Goal: Information Seeking & Learning: Learn about a topic

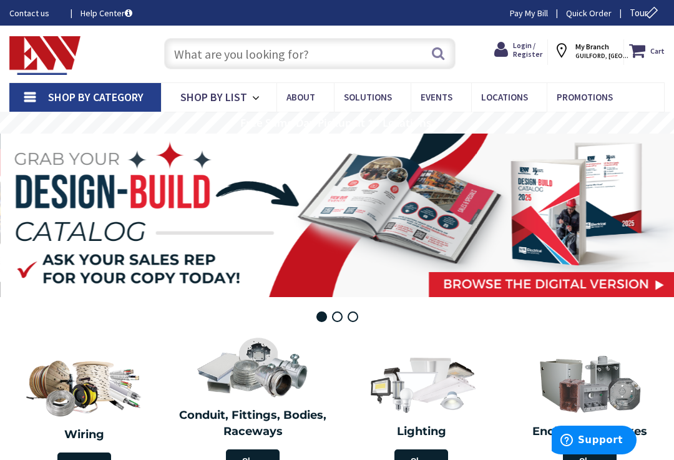
click at [178, 49] on input "text" at bounding box center [310, 53] width 292 height 31
click at [189, 56] on input "text" at bounding box center [310, 53] width 292 height 31
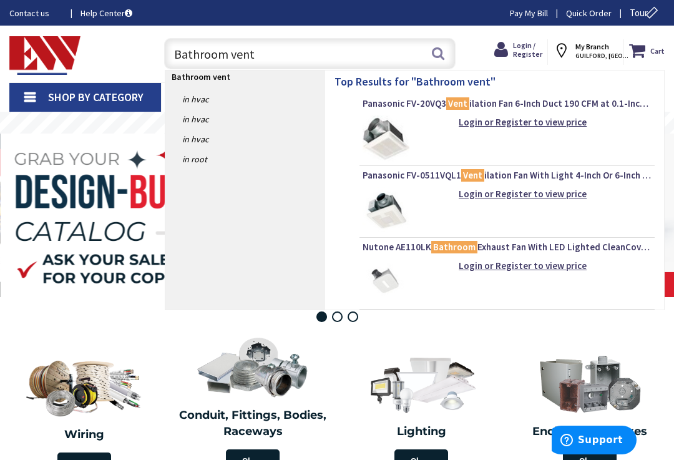
type input "Bathroom vent"
click at [437, 54] on button "Search" at bounding box center [438, 53] width 16 height 28
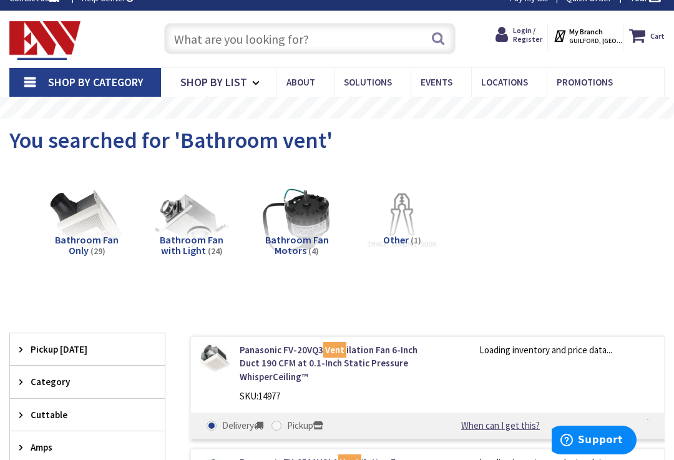
scroll to position [16, 0]
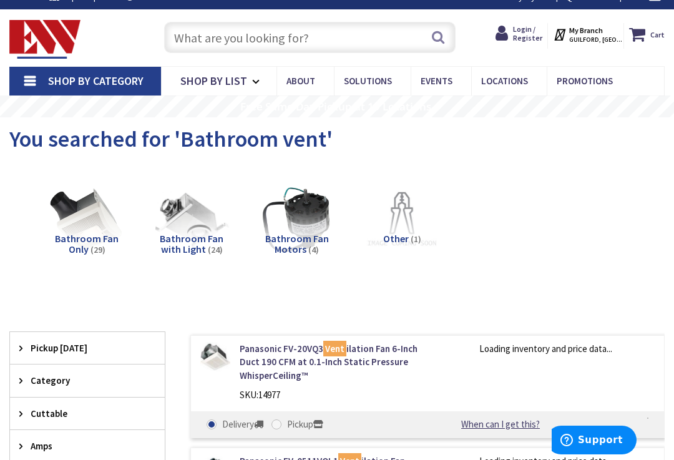
click at [189, 215] on img at bounding box center [191, 220] width 77 height 77
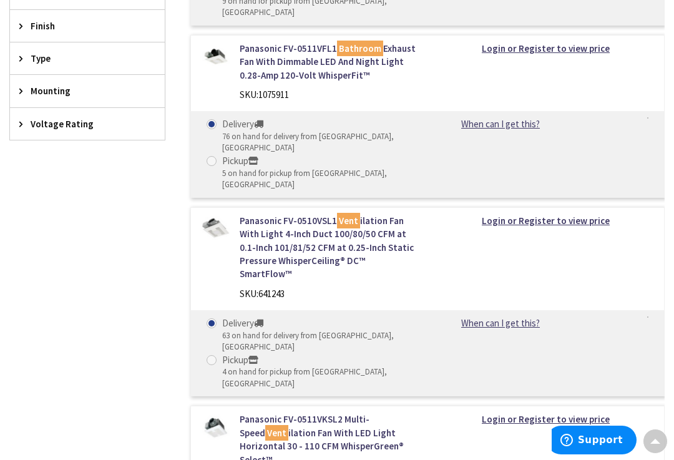
scroll to position [515, 0]
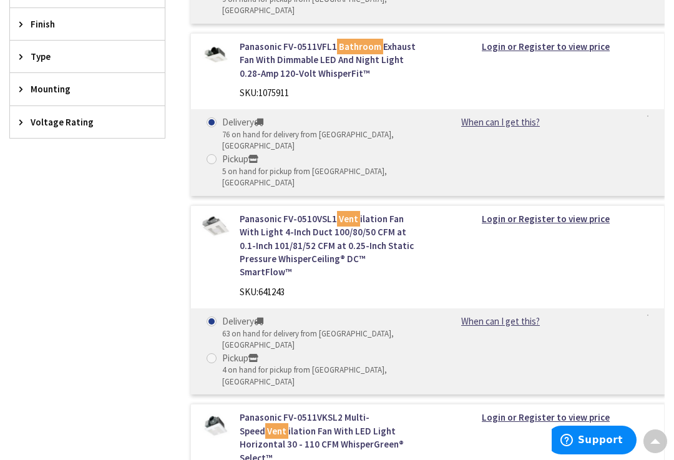
click at [260, 212] on link "Panasonic FV-0510VSL1 Vent ilation Fan With Light 4-Inch Duct 100/80/50 CFM at …" at bounding box center [329, 245] width 178 height 67
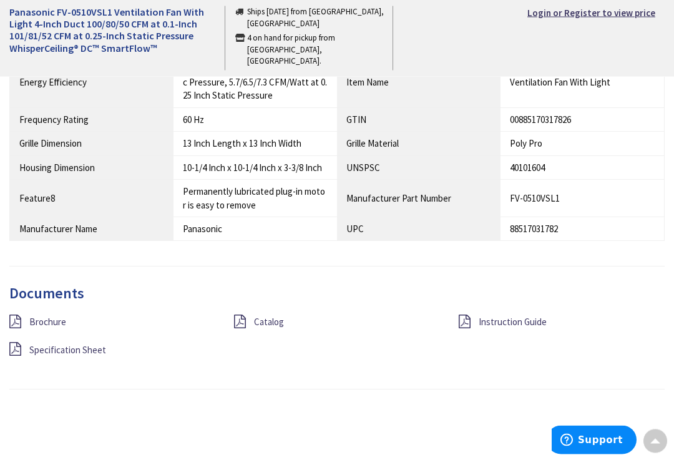
scroll to position [1183, 0]
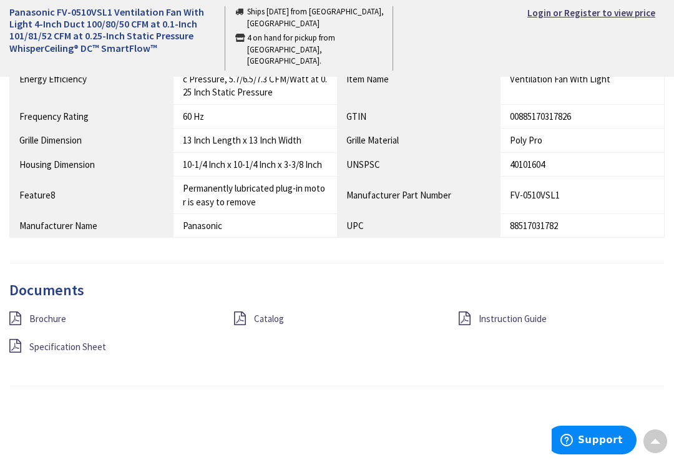
click at [34, 313] on span "Brochure" at bounding box center [47, 319] width 37 height 12
click at [42, 341] on span "Specification Sheet" at bounding box center [67, 347] width 77 height 12
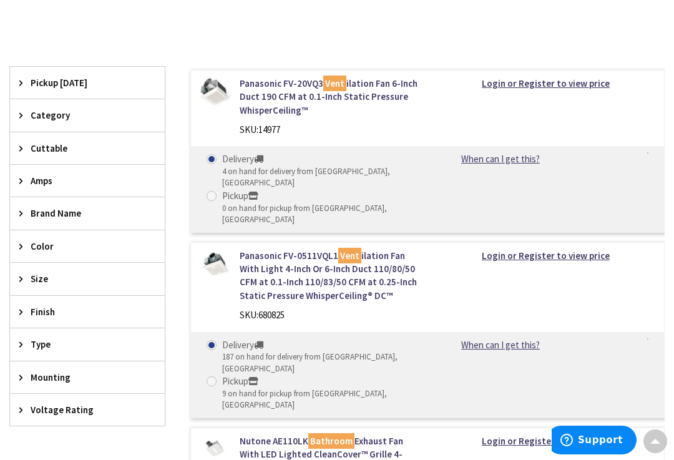
scroll to position [281, 0]
click at [285, 253] on link "Panasonic FV-0511VQL1 Vent ilation Fan With Light 4-Inch Or 6-Inch Duct 110/80/…" at bounding box center [329, 277] width 178 height 54
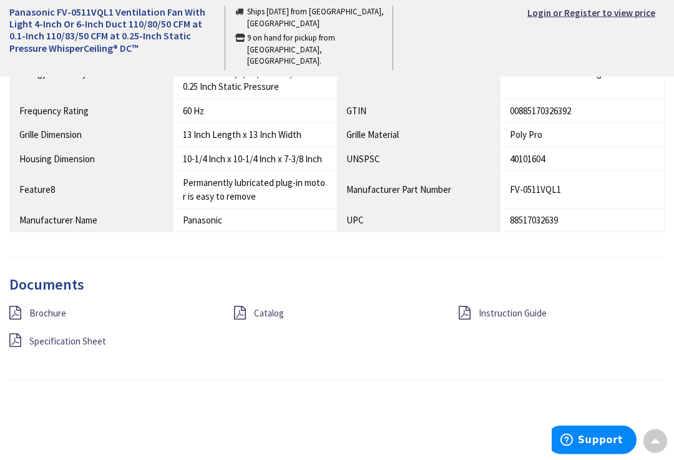
scroll to position [1189, 0]
click at [39, 334] on span "Specification Sheet" at bounding box center [67, 340] width 77 height 12
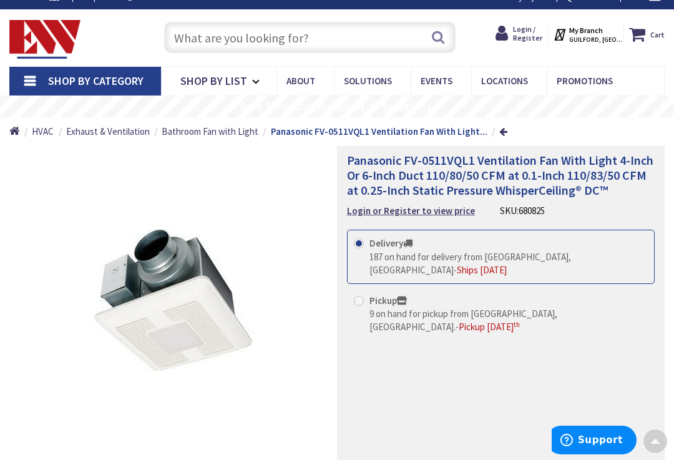
scroll to position [1, 0]
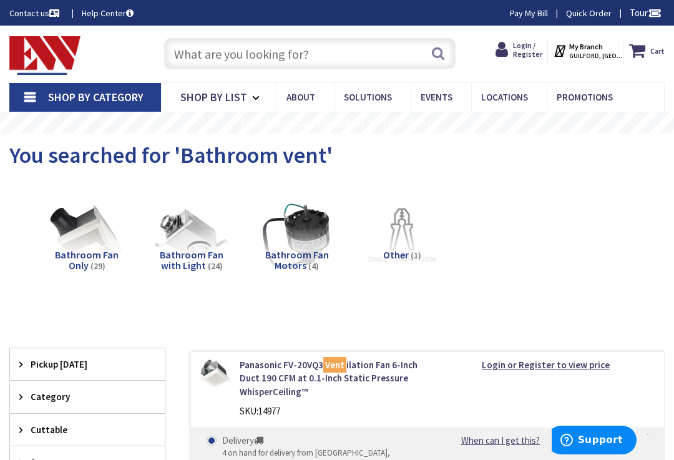
click at [187, 52] on input "text" at bounding box center [310, 53] width 292 height 31
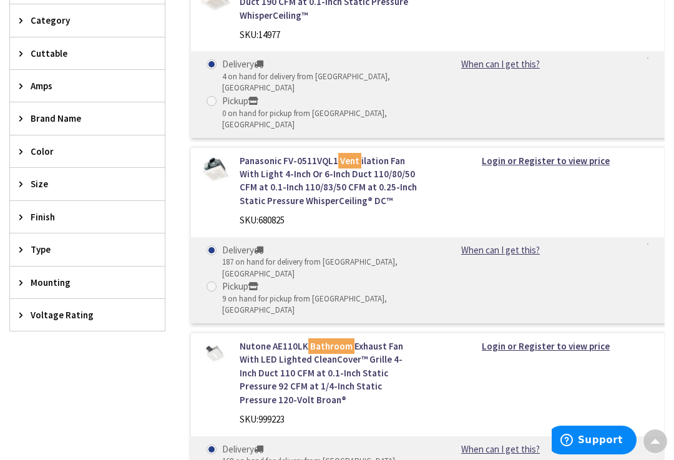
scroll to position [388, 0]
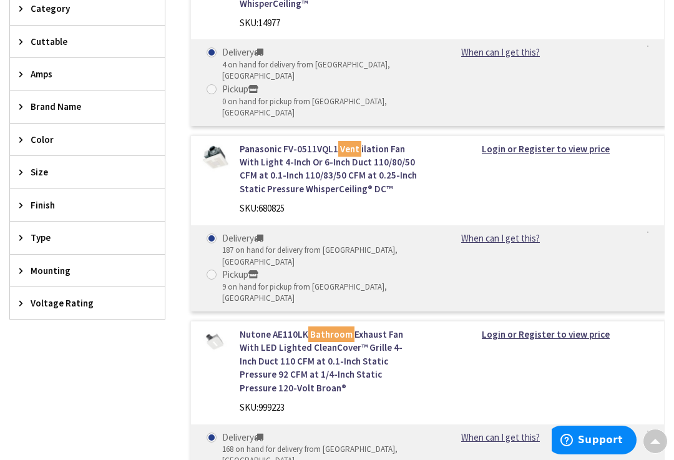
click at [272, 151] on link "Panasonic FV-0511VQL1 Vent ilation Fan With Light 4-Inch Or 6-Inch Duct 110/80/…" at bounding box center [329, 169] width 178 height 54
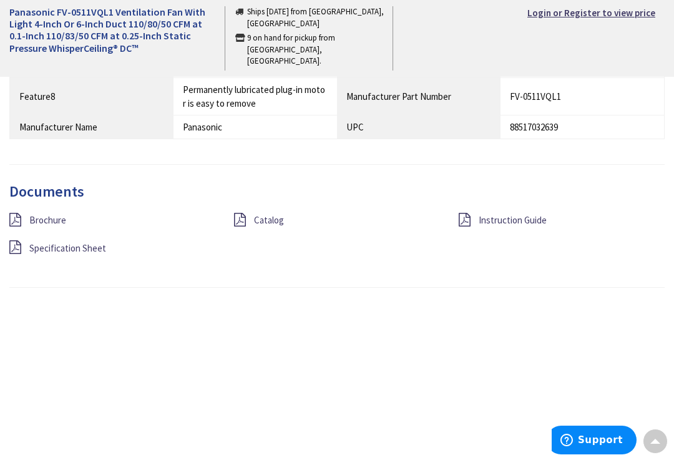
scroll to position [1282, 0]
click at [270, 214] on span "Catalog" at bounding box center [269, 220] width 30 height 12
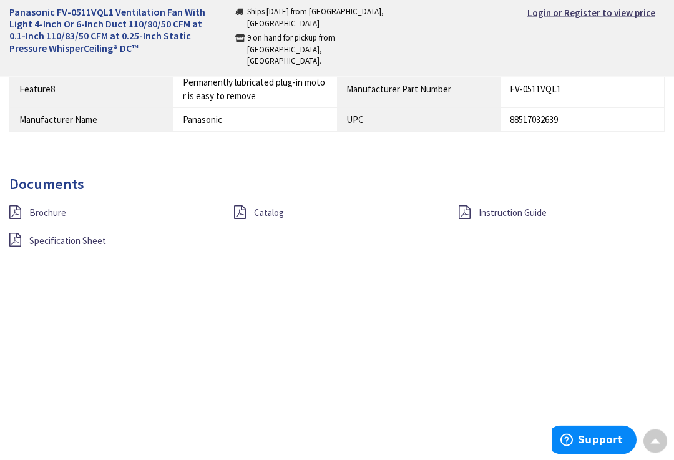
scroll to position [1290, 0]
click at [534, 206] on span "Instruction Guide" at bounding box center [513, 212] width 68 height 12
